Goal: Find specific page/section: Find specific page/section

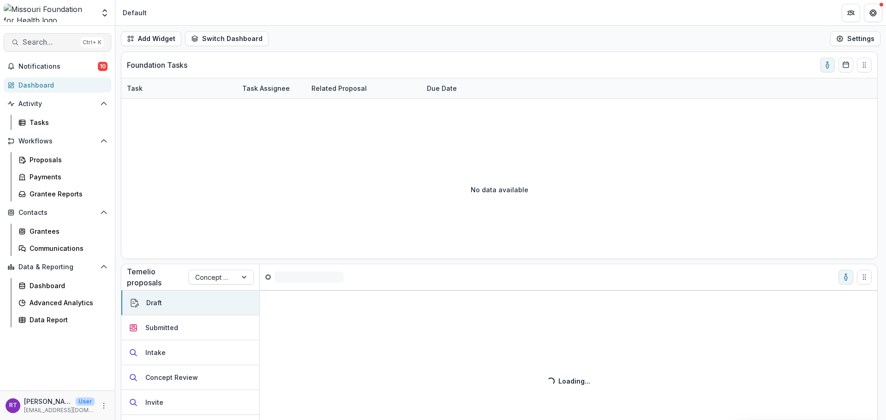
click at [57, 45] on span "Search..." at bounding box center [50, 42] width 54 height 9
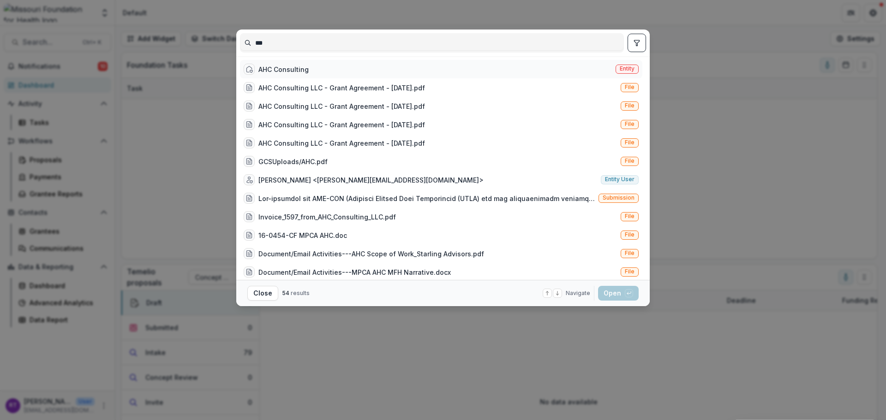
type input "***"
click at [327, 62] on div "AHC Consulting Entity" at bounding box center [441, 69] width 402 height 18
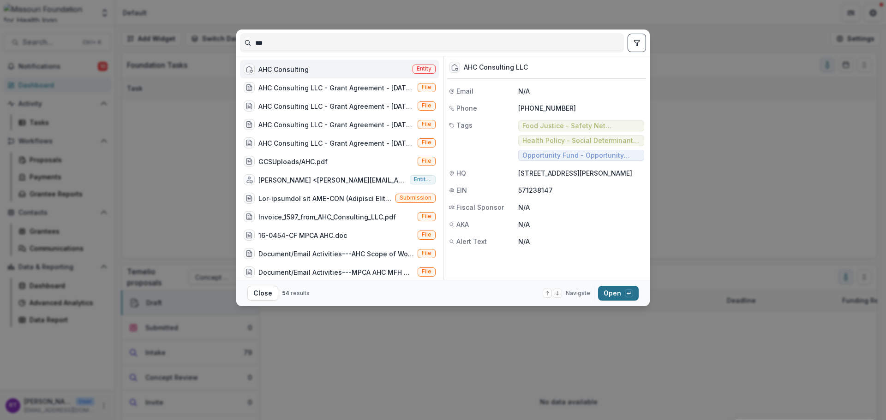
click at [621, 293] on button "Open with enter key" at bounding box center [618, 293] width 41 height 15
